Goal: Transaction & Acquisition: Purchase product/service

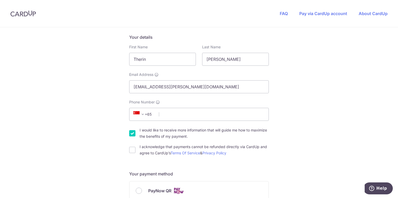
scroll to position [83, 0]
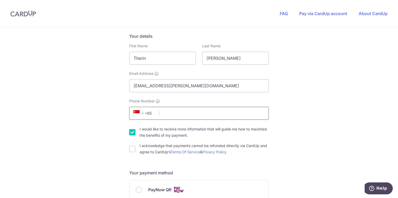
click at [181, 111] on input "Phone Number" at bounding box center [199, 113] width 140 height 13
type input "90614206"
click at [83, 108] on div "You are paying THE FUN EVENTS PTE. LTD. THE FUN EVENTS PTE. LTD. uses CardUp to…" at bounding box center [199, 198] width 398 height 508
click at [129, 134] on input "I would like to receive more information that will guide me how to maximize the…" at bounding box center [132, 132] width 6 height 6
checkbox input "false"
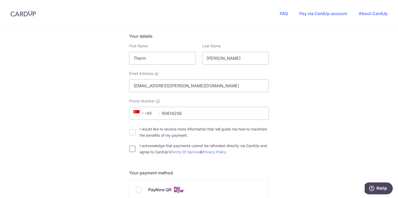
click at [131, 150] on input "I acknowledge that payments cannot be refunded directly via CardUp and agree to…" at bounding box center [132, 149] width 6 height 6
checkbox input "true"
click at [344, 133] on div "You are paying THE FUN EVENTS PTE. LTD. THE FUN EVENTS PTE. LTD. uses CardUp to…" at bounding box center [199, 198] width 398 height 508
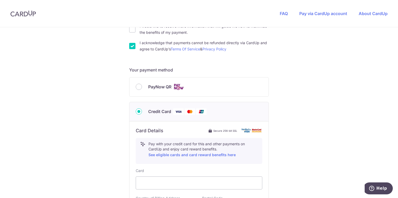
scroll to position [188, 0]
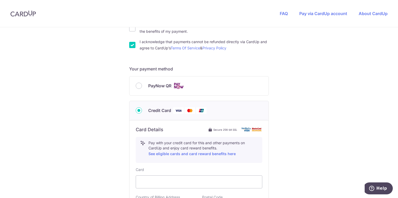
click at [150, 85] on span "PayNow QR" at bounding box center [159, 86] width 23 height 6
click at [142, 85] on input "PayNow QR" at bounding box center [139, 86] width 6 height 6
radio input "true"
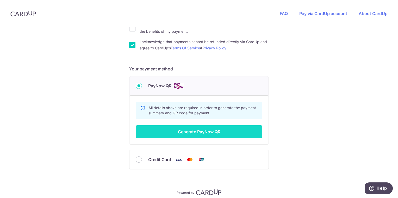
click at [163, 130] on button "Generate PayNow QR" at bounding box center [199, 132] width 127 height 13
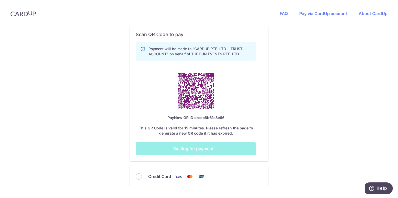
scroll to position [291, 0]
